Goal: Information Seeking & Learning: Learn about a topic

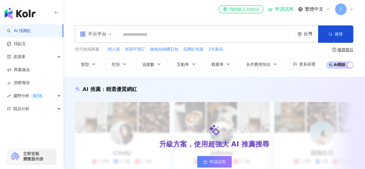
click at [248, 8] on div "el-icon-cs 預約線上 Demo" at bounding box center [241, 9] width 36 height 6
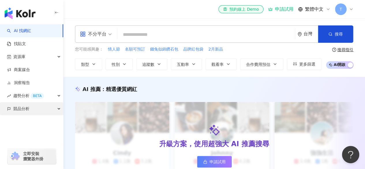
click at [38, 108] on div "競品分析" at bounding box center [31, 108] width 63 height 13
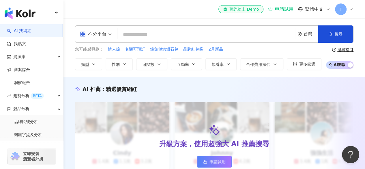
click at [158, 35] on input "search" at bounding box center [206, 34] width 173 height 11
click at [145, 38] on input "search" at bounding box center [206, 34] width 173 height 11
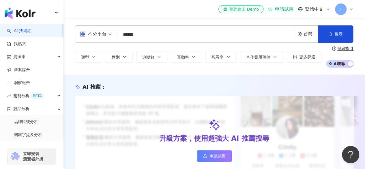
click at [156, 34] on input "******" at bounding box center [206, 34] width 173 height 11
click at [162, 35] on input "******" at bounding box center [206, 34] width 173 height 11
drag, startPoint x: 135, startPoint y: 34, endPoint x: 138, endPoint y: 34, distance: 3.5
click at [136, 34] on input "******" at bounding box center [206, 34] width 173 height 11
click at [138, 34] on input "******" at bounding box center [206, 34] width 173 height 11
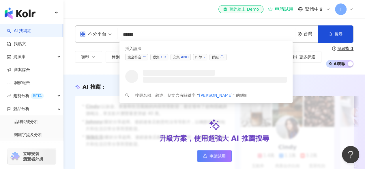
type input "*******"
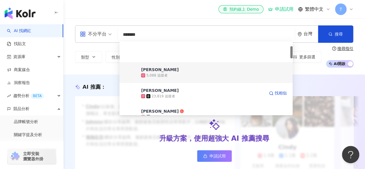
scroll to position [29, 0]
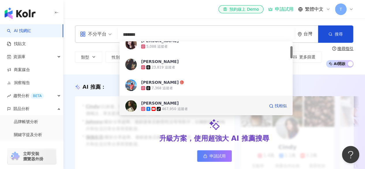
click at [177, 106] on div "467,950 追蹤者" at bounding box center [175, 108] width 26 height 5
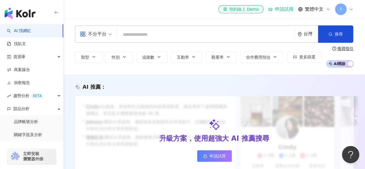
click at [343, 10] on span "T" at bounding box center [341, 9] width 12 height 12
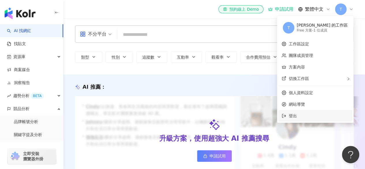
click at [314, 119] on li "登出" at bounding box center [315, 116] width 74 height 12
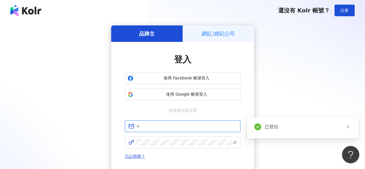
type input "**********"
drag, startPoint x: 196, startPoint y: 128, endPoint x: 201, endPoint y: 129, distance: 4.5
click at [196, 128] on input "**********" at bounding box center [186, 126] width 100 height 6
click at [233, 143] on icon "eye-invisible" at bounding box center [235, 142] width 4 height 4
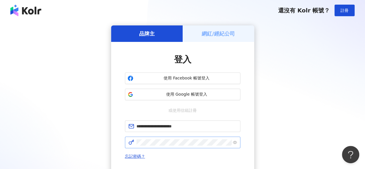
click at [189, 156] on span "忘記密碼？" at bounding box center [182, 156] width 115 height 7
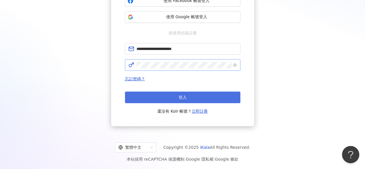
click at [196, 98] on button "登入" at bounding box center [182, 97] width 115 height 12
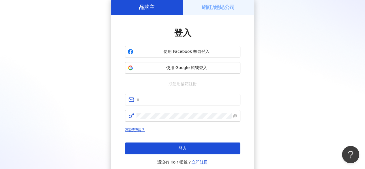
scroll to position [77, 0]
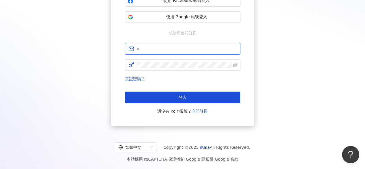
type input "**********"
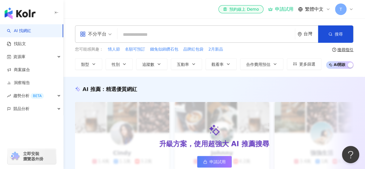
click at [186, 13] on div "el-icon-cs 預約線上 Demo 申請試用 繁體中文 T" at bounding box center [214, 9] width 278 height 18
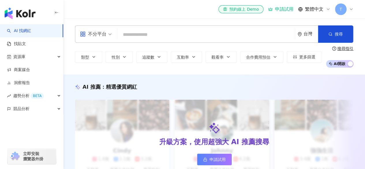
click at [346, 10] on span "T" at bounding box center [341, 9] width 12 height 12
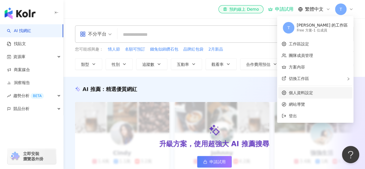
click at [313, 92] on link "個人資料設定" at bounding box center [301, 92] width 24 height 5
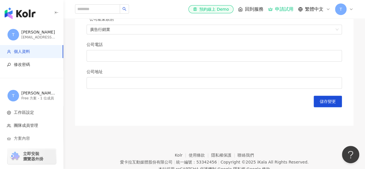
scroll to position [286, 0]
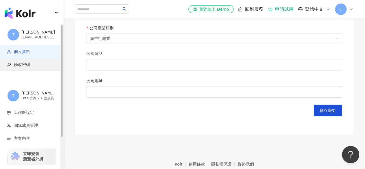
click at [13, 65] on span "修改密碼" at bounding box center [33, 65] width 52 height 6
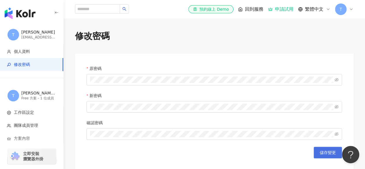
click at [326, 152] on span "儲存變更" at bounding box center [328, 152] width 16 height 5
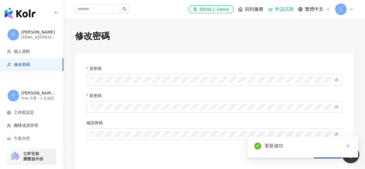
click at [341, 6] on span "T" at bounding box center [341, 9] width 3 height 6
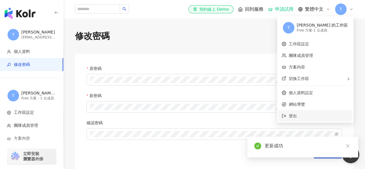
click at [297, 117] on span "登出" at bounding box center [293, 115] width 8 height 5
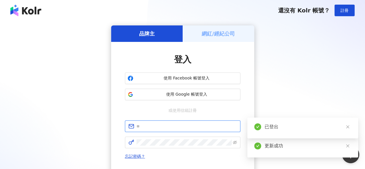
type input "**********"
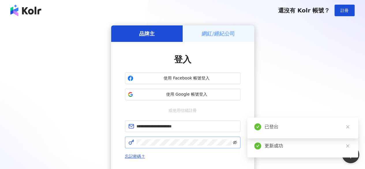
click at [234, 143] on icon "eye-invisible" at bounding box center [235, 142] width 4 height 3
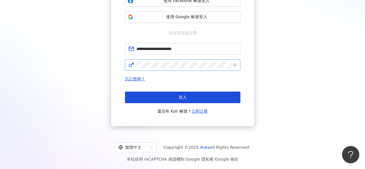
click at [202, 98] on button "登入" at bounding box center [182, 97] width 115 height 12
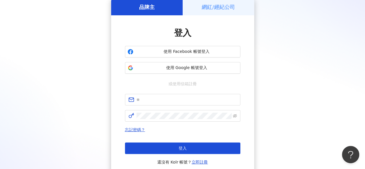
scroll to position [77, 0]
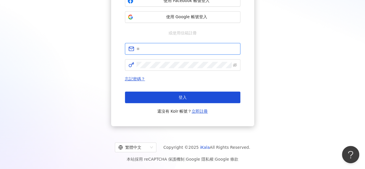
type input "**********"
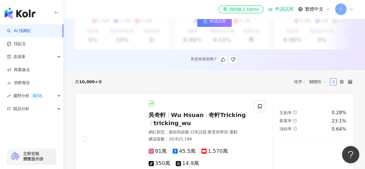
scroll to position [173, 0]
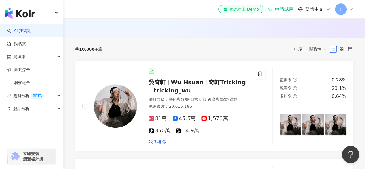
click at [183, 61] on div "共 10,000+ 筆 排序： 關聯性" at bounding box center [214, 49] width 278 height 23
click at [346, 8] on span "T" at bounding box center [341, 9] width 12 height 12
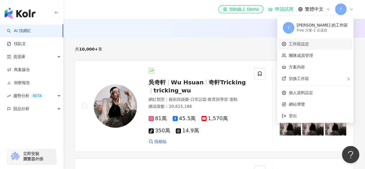
click at [309, 45] on link "工作區設定" at bounding box center [299, 44] width 20 height 5
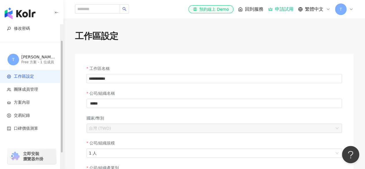
scroll to position [40, 0]
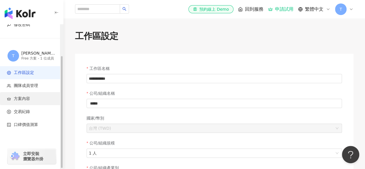
click at [24, 103] on li "方案內容" at bounding box center [31, 98] width 63 height 13
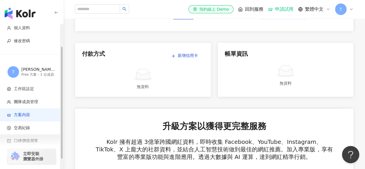
scroll to position [40, 0]
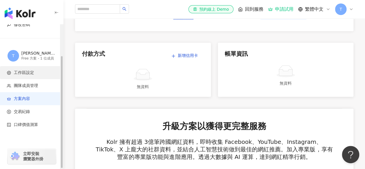
click at [32, 72] on span "工作區設定" at bounding box center [24, 73] width 20 height 6
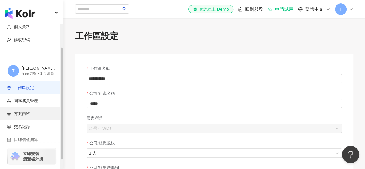
scroll to position [40, 0]
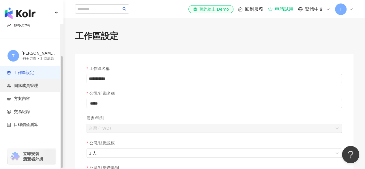
click at [36, 82] on li "團隊成員管理" at bounding box center [31, 85] width 63 height 13
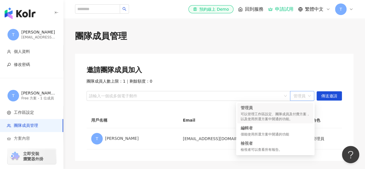
click at [304, 96] on span "管理員" at bounding box center [301, 95] width 17 height 9
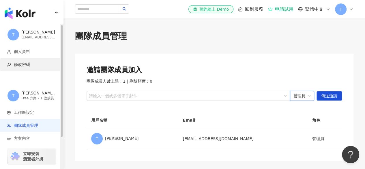
click at [30, 67] on span "修改密碼" at bounding box center [33, 65] width 52 height 6
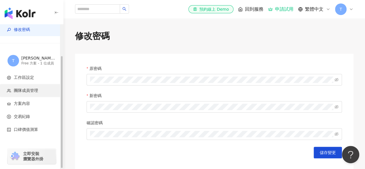
scroll to position [40, 0]
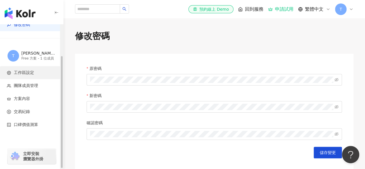
click at [35, 72] on span "工作區設定" at bounding box center [33, 73] width 52 height 6
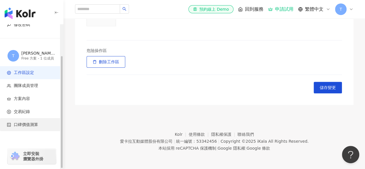
scroll to position [235, 0]
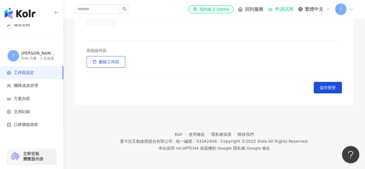
click at [340, 10] on span "T" at bounding box center [341, 9] width 3 height 6
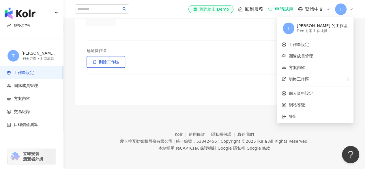
click at [111, 152] on footer "Kolr 使用條款 隱私權保護 聯絡我們 愛卡拉互動媒體股份有限公司 | 統一編號：53342456 | Copyright © 2025 iKala All…" at bounding box center [214, 137] width 302 height 64
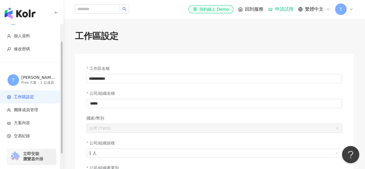
scroll to position [0, 0]
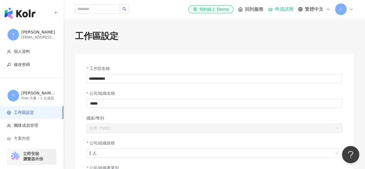
click at [332, 9] on div "el-icon-cs 預約線上 Demo 回到服務 申請試用 繁體中文 T" at bounding box center [270, 9] width 165 height 12
click at [337, 13] on span "T" at bounding box center [341, 9] width 12 height 12
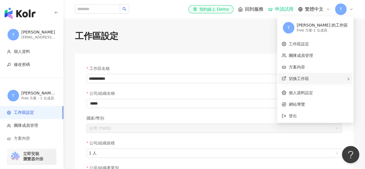
click at [309, 78] on span "切換工作區" at bounding box center [299, 78] width 20 height 5
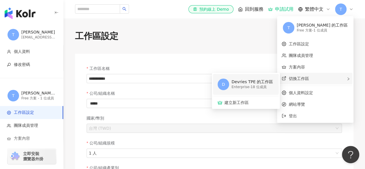
click at [273, 85] on div "Enterprise - 18 位成員" at bounding box center [252, 87] width 42 height 5
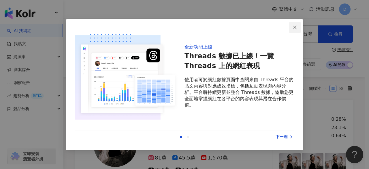
click at [298, 26] on span "Close" at bounding box center [295, 27] width 12 height 5
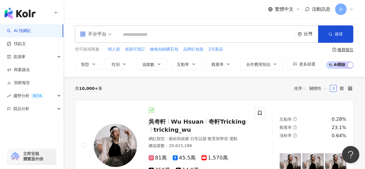
click at [187, 37] on input "search" at bounding box center [206, 34] width 173 height 11
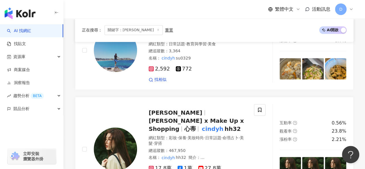
scroll to position [317, 0]
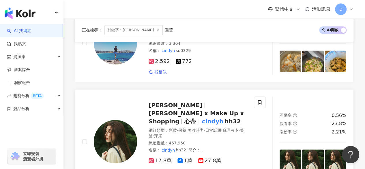
type input "******"
click at [127, 96] on div at bounding box center [109, 141] width 55 height 90
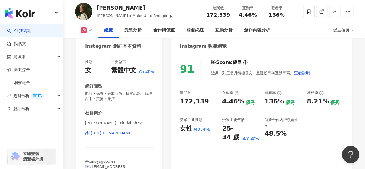
click at [189, 11] on div "Cindy H Cindy x Make Up x Shopping, 心蒂, cindyhhh32 追蹤數 172,339 互動率 4.46% 觀看率 13…" at bounding box center [214, 11] width 302 height 23
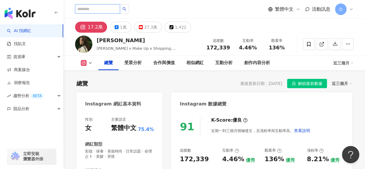
click at [119, 11] on input "search" at bounding box center [97, 8] width 45 height 9
paste input "*******"
type input "*******"
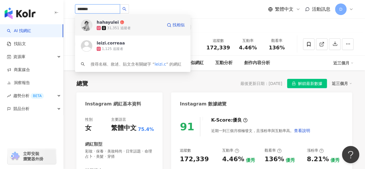
click at [140, 29] on div "31,351 追蹤者" at bounding box center [130, 28] width 66 height 6
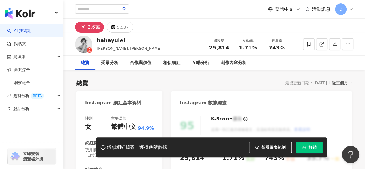
click at [341, 11] on span "D" at bounding box center [340, 9] width 3 height 6
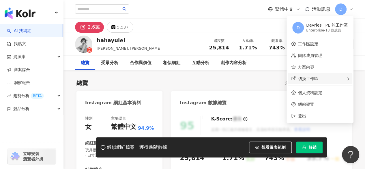
click at [320, 79] on div "切換工作區" at bounding box center [320, 79] width 65 height 12
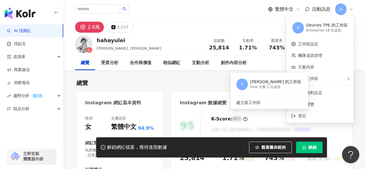
click at [162, 79] on div "總覽 最後更新日期：[DATE] 近三個月" at bounding box center [214, 83] width 276 height 8
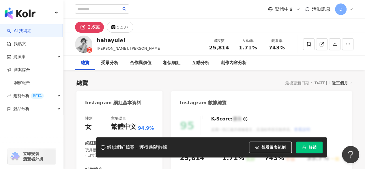
click at [343, 12] on span "D" at bounding box center [341, 9] width 12 height 12
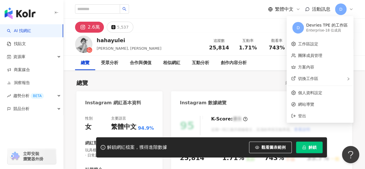
click at [218, 14] on div "繁體中文 活動訊息 D" at bounding box center [214, 9] width 278 height 18
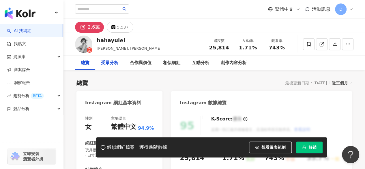
click at [112, 64] on div "受眾分析" at bounding box center [109, 62] width 17 height 7
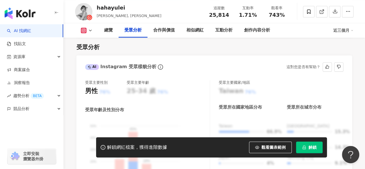
scroll to position [526, 0]
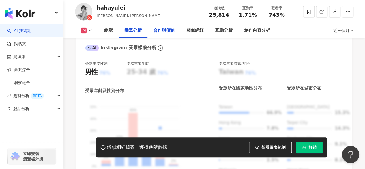
click at [175, 27] on div "合作與價值" at bounding box center [163, 30] width 33 height 14
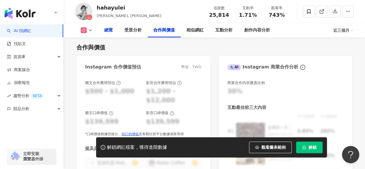
click at [106, 34] on div "總覽" at bounding box center [108, 30] width 20 height 14
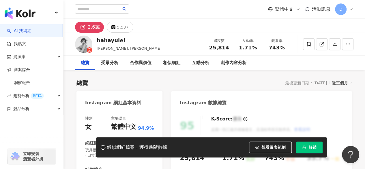
click at [115, 41] on div "hahayulei" at bounding box center [129, 40] width 65 height 7
click at [93, 27] on div "2.6萬" at bounding box center [94, 27] width 12 height 8
click at [93, 10] on input "search" at bounding box center [97, 8] width 45 height 9
click at [24, 14] on img "button" at bounding box center [20, 14] width 31 height 12
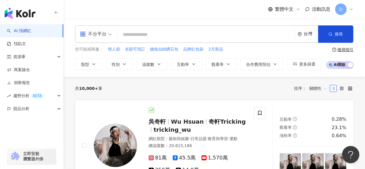
type input "*******"
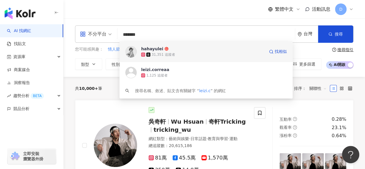
click at [220, 57] on div "hahayulei 31,351 追蹤者 找相似" at bounding box center [205, 51] width 173 height 21
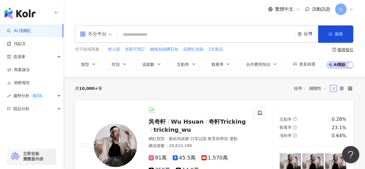
click at [165, 33] on input "search" at bounding box center [206, 34] width 173 height 11
paste input "*******"
type input "*******"
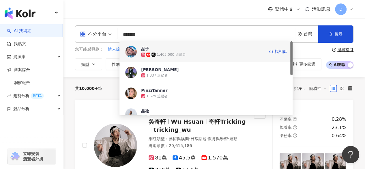
click at [183, 52] on div "1,403,000 追蹤者" at bounding box center [202, 55] width 123 height 6
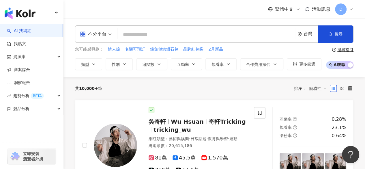
click at [131, 33] on input "search" at bounding box center [206, 34] width 173 height 11
paste input "********"
type input "********"
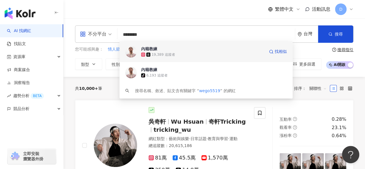
click at [202, 52] on div "19,389 追蹤者" at bounding box center [202, 55] width 123 height 6
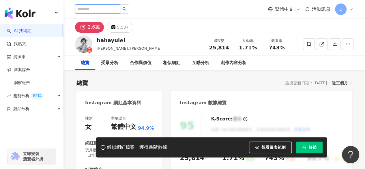
click at [101, 11] on input "search" at bounding box center [97, 8] width 45 height 9
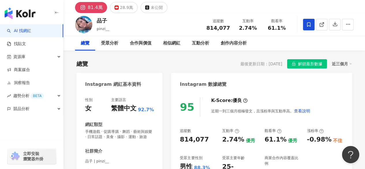
scroll to position [29, 0]
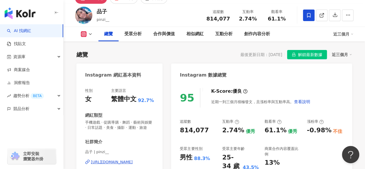
click at [164, 57] on div "總覽 最後更新日期：2025/8/19 解鎖最新數據 近三個月" at bounding box center [214, 54] width 276 height 9
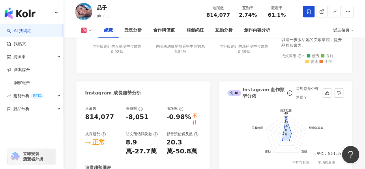
scroll to position [231, 0]
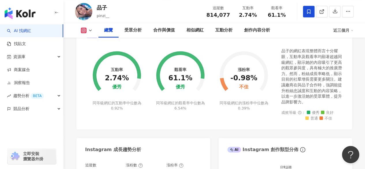
click at [84, 129] on div "互動率 2.74% 優秀 同等級網紅的互動率中位數為 0.92% 觀看率 61.1% 優秀 同等級網紅的觀看率中位數為 6.54% 漲粉率 -0.98% 不佳…" at bounding box center [214, 85] width 276 height 87
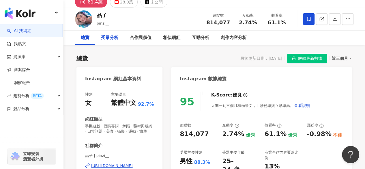
scroll to position [0, 0]
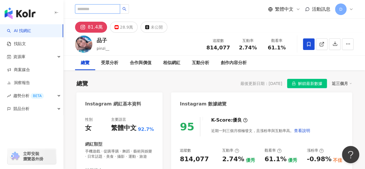
click at [99, 8] on input "search" at bounding box center [97, 8] width 45 height 9
paste input "*******"
type input "*******"
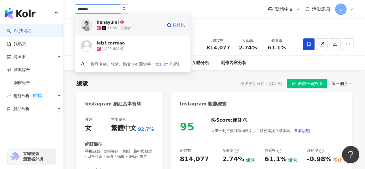
click at [133, 24] on span "hahayulei" at bounding box center [116, 22] width 38 height 6
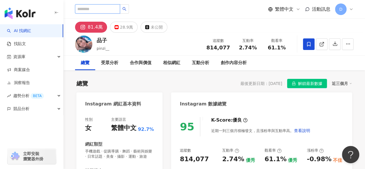
paste input "*********"
type input "*********"
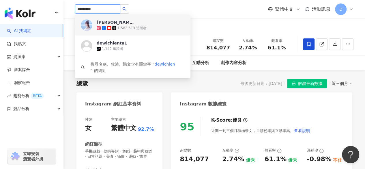
click at [147, 31] on div "簡廷芮 1,582,613 追蹤者" at bounding box center [132, 25] width 115 height 21
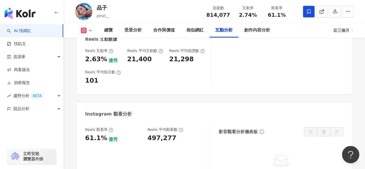
scroll to position [1275, 0]
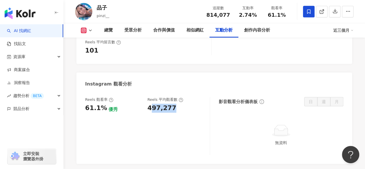
drag, startPoint x: 149, startPoint y: 105, endPoint x: 183, endPoint y: 104, distance: 33.2
click at [183, 104] on div "497,277" at bounding box center [175, 108] width 57 height 9
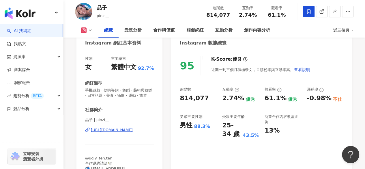
scroll to position [61, 0]
drag, startPoint x: 207, startPoint y: 127, endPoint x: 178, endPoint y: 128, distance: 29.2
click at [178, 128] on div "95 K-Score : 優良 近期一到三個月積極發文，且漲粉率與互動率高。 查看說明 追蹤數 814,077 互動率 2.74% 優秀 觀看率 61.1% …" at bounding box center [261, 117] width 181 height 135
click at [190, 128] on div "男性" at bounding box center [186, 125] width 13 height 9
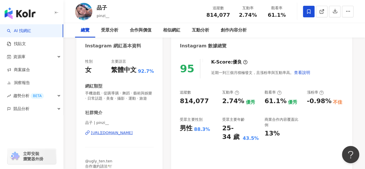
scroll to position [0, 0]
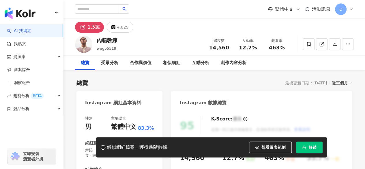
click at [312, 146] on span "解鎖" at bounding box center [312, 147] width 8 height 5
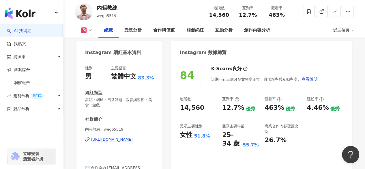
scroll to position [58, 0]
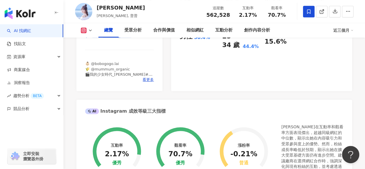
scroll to position [58, 0]
